Goal: Information Seeking & Learning: Learn about a topic

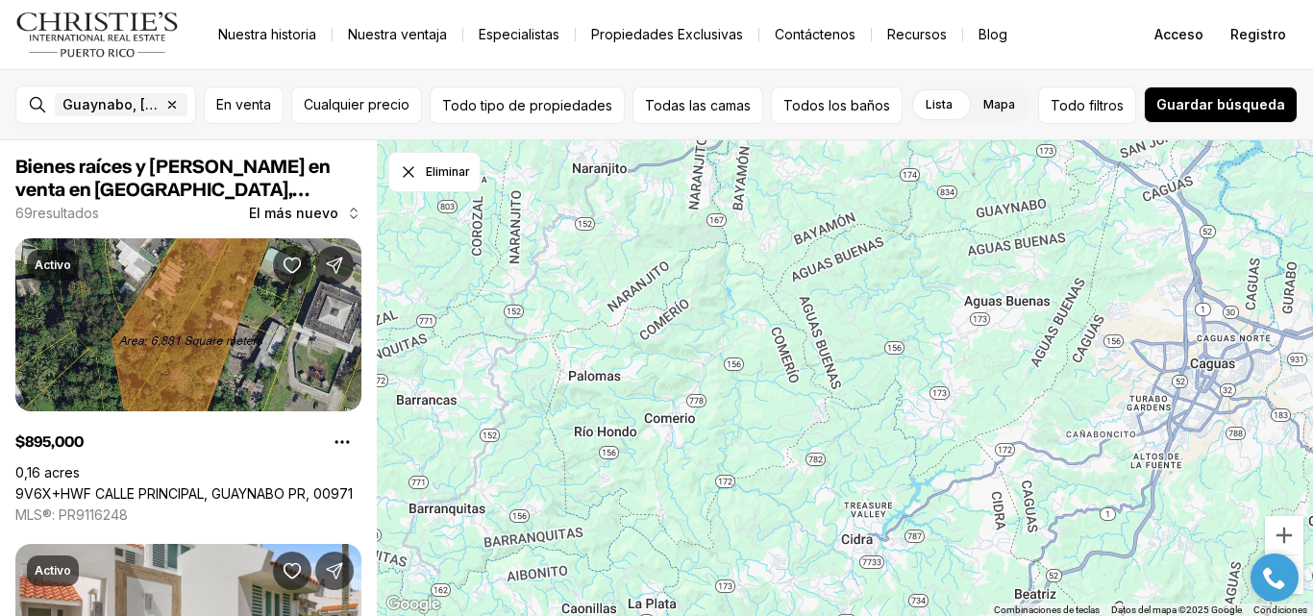
click at [684, 37] on font "Propiedades Exclusivas" at bounding box center [667, 34] width 152 height 16
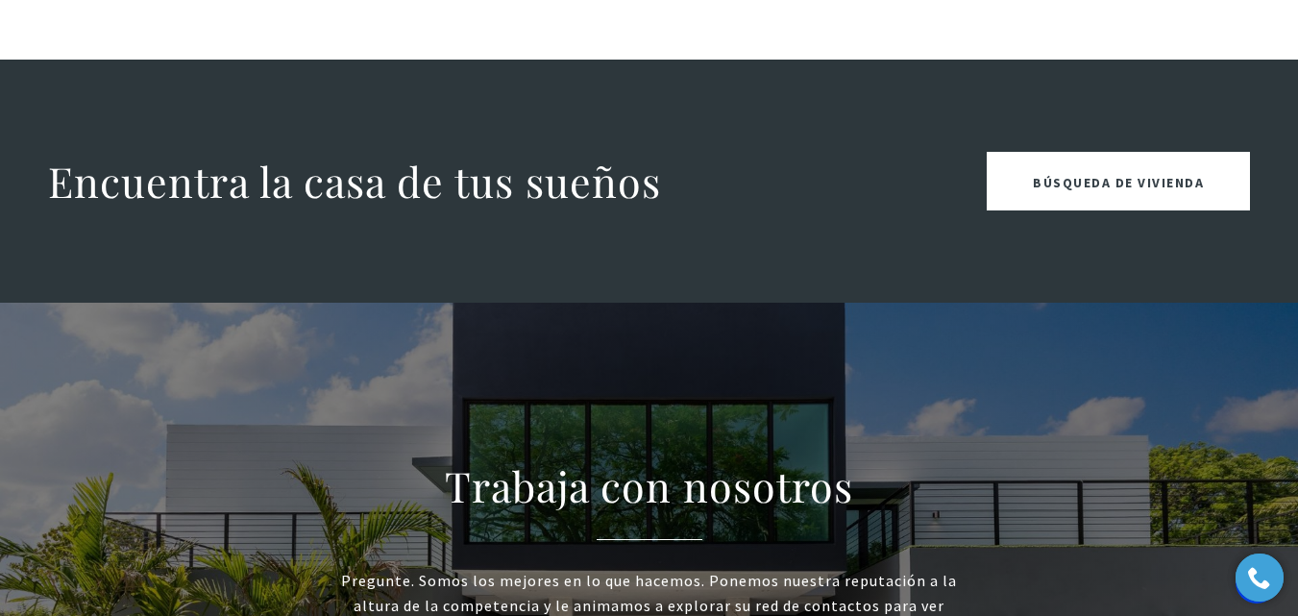
scroll to position [2744, 0]
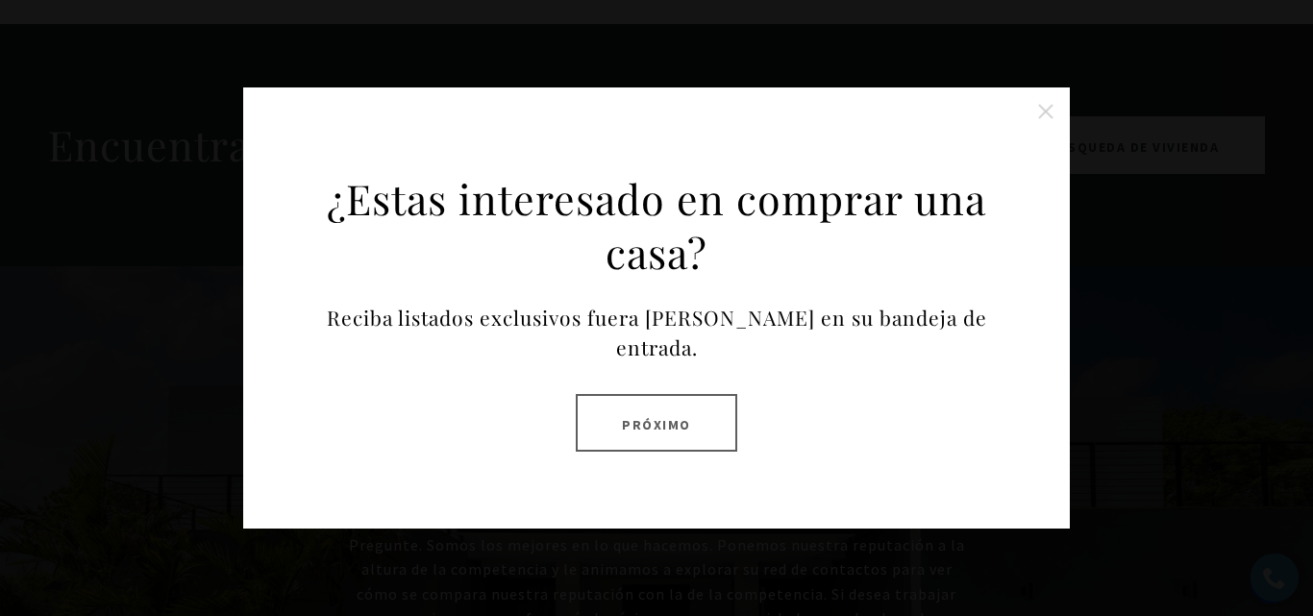
click at [652, 419] on font "Próximo" at bounding box center [656, 423] width 69 height 17
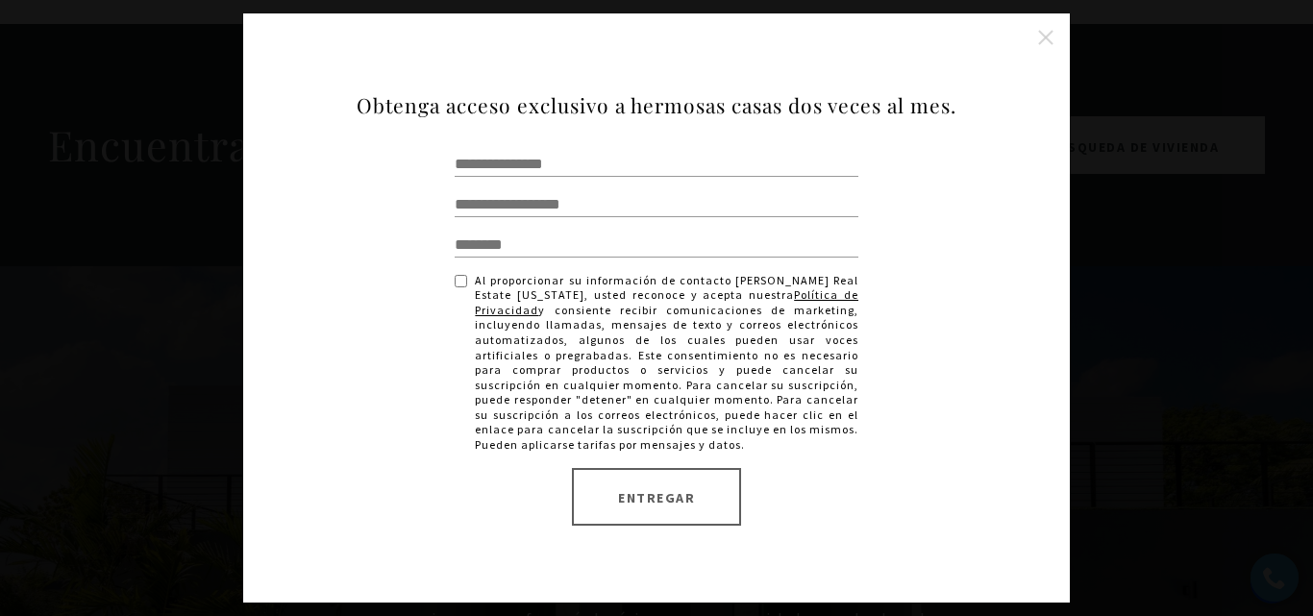
click at [1042, 34] on button "Cerrar esta opción" at bounding box center [1045, 37] width 38 height 38
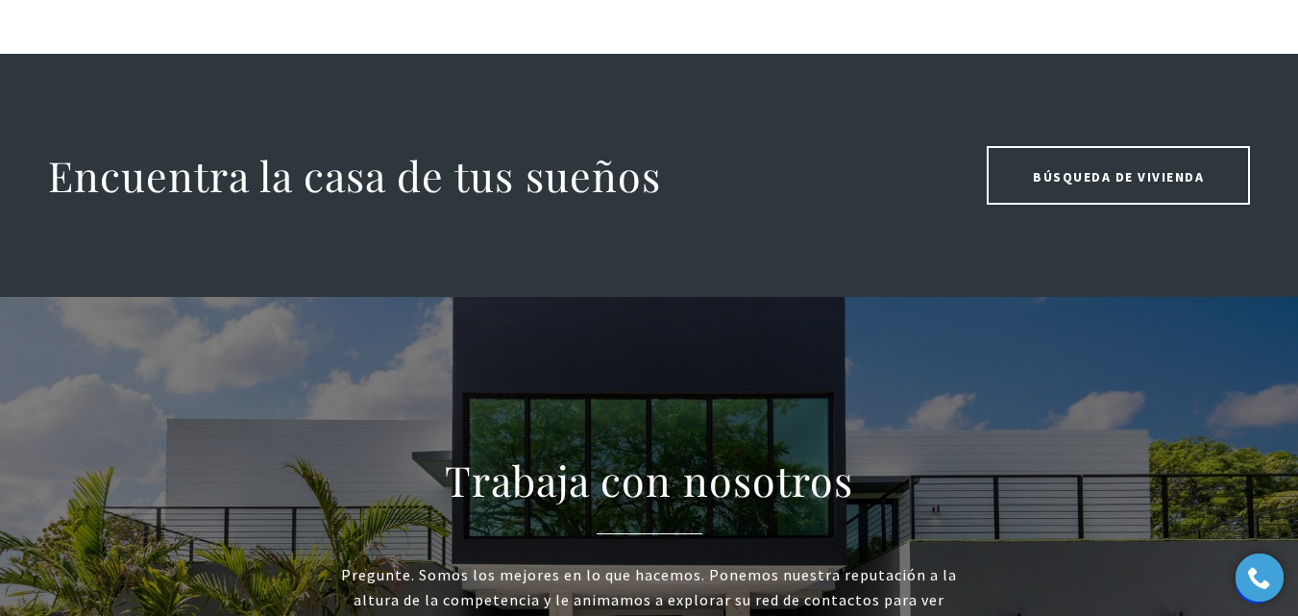
click at [1138, 168] on font "Búsqueda de vivienda" at bounding box center [1118, 176] width 171 height 17
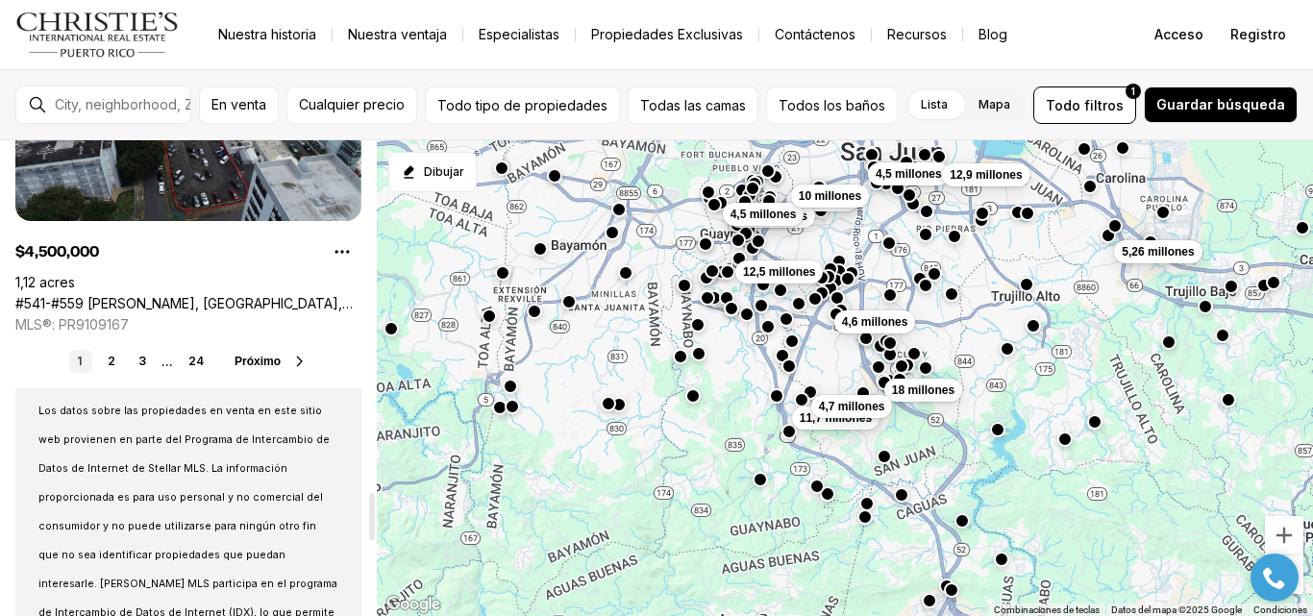
scroll to position [3537, 0]
